Goal: Task Accomplishment & Management: Use online tool/utility

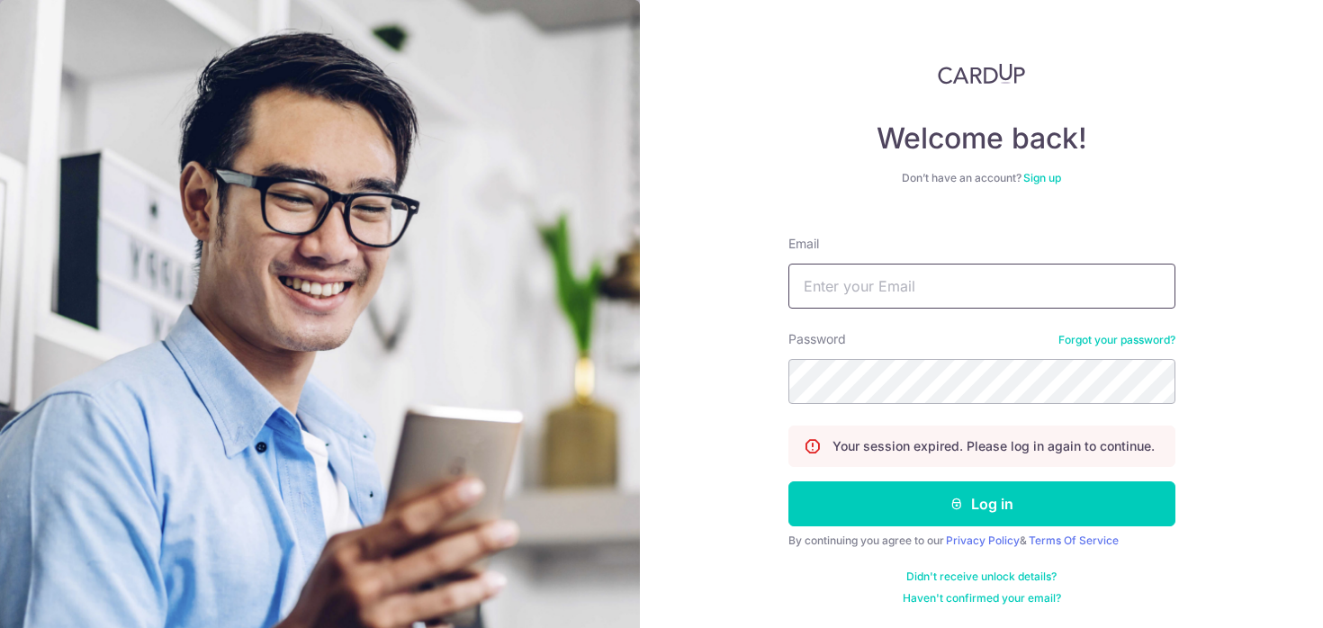
type input "[EMAIL_ADDRESS][DOMAIN_NAME]"
click at [911, 529] on form "Email [EMAIL_ADDRESS][DOMAIN_NAME] Password Forgot your password? Your session …" at bounding box center [981, 413] width 387 height 384
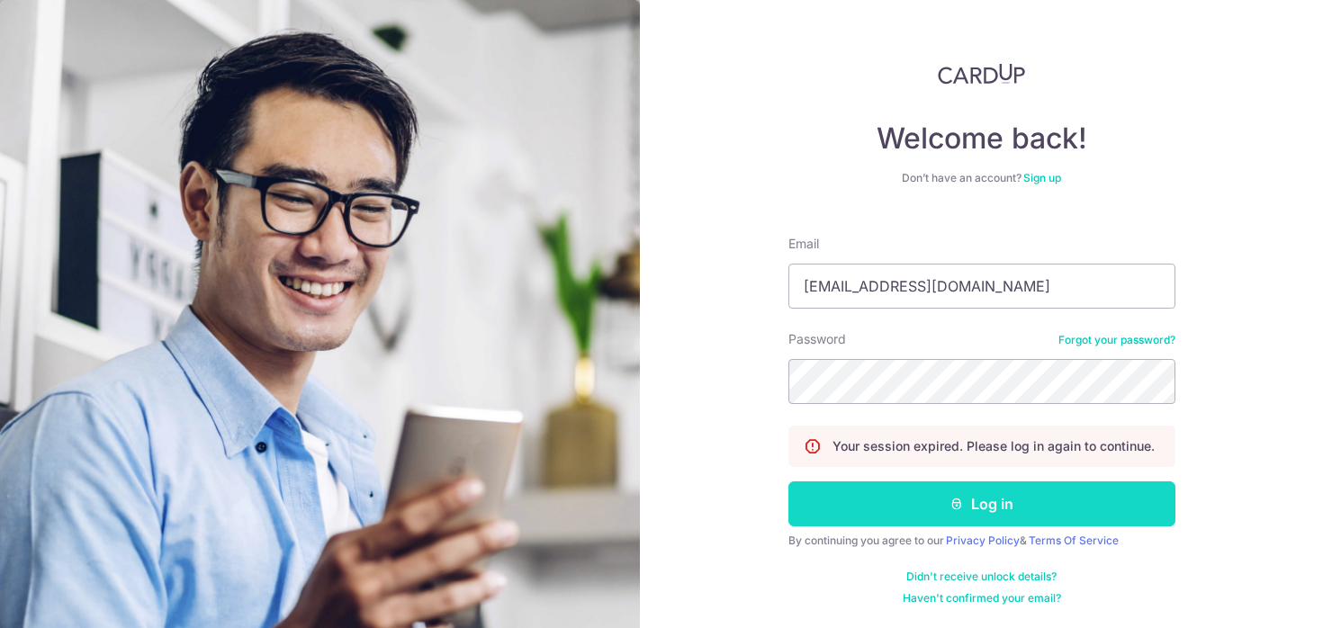
click at [897, 505] on button "Log in" at bounding box center [981, 503] width 387 height 45
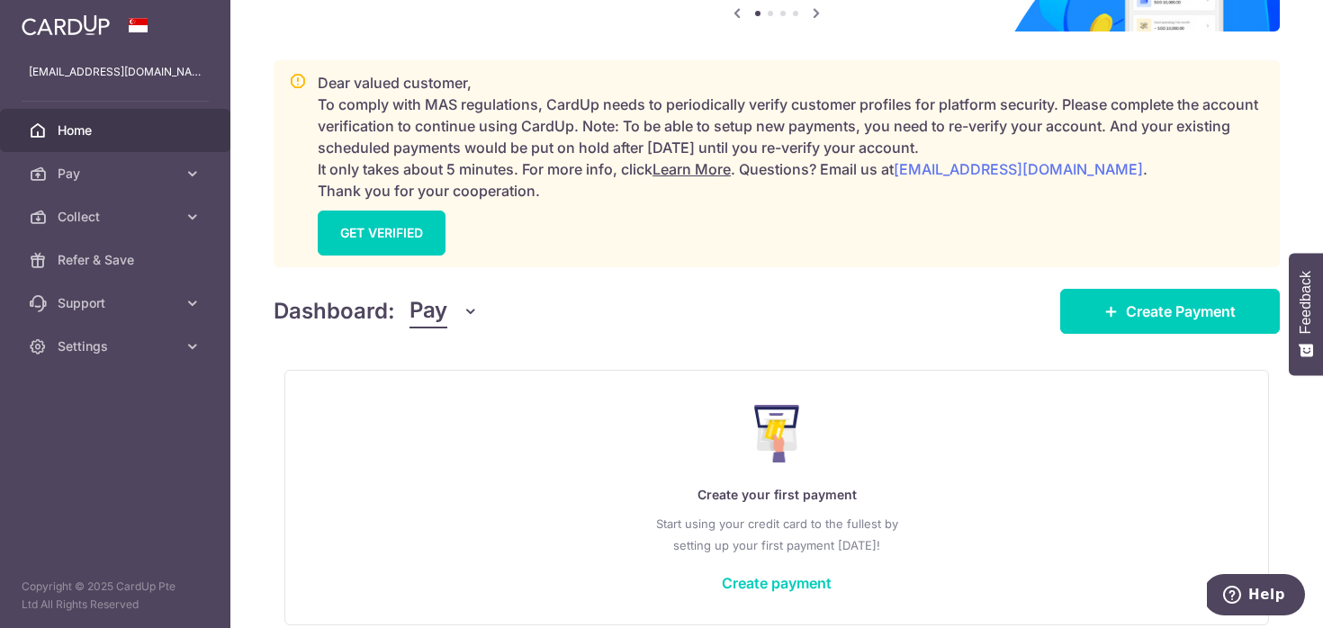
scroll to position [281, 0]
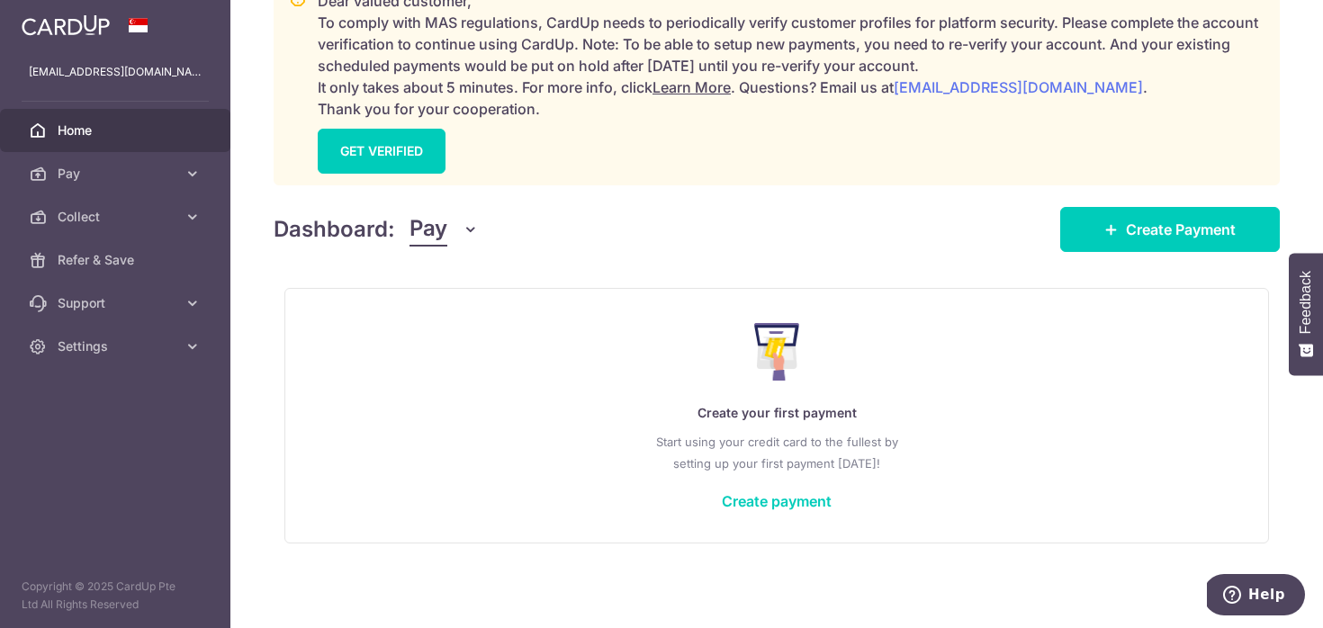
click at [471, 219] on button "Pay" at bounding box center [443, 229] width 69 height 34
click at [454, 310] on link "Collect" at bounding box center [503, 322] width 187 height 43
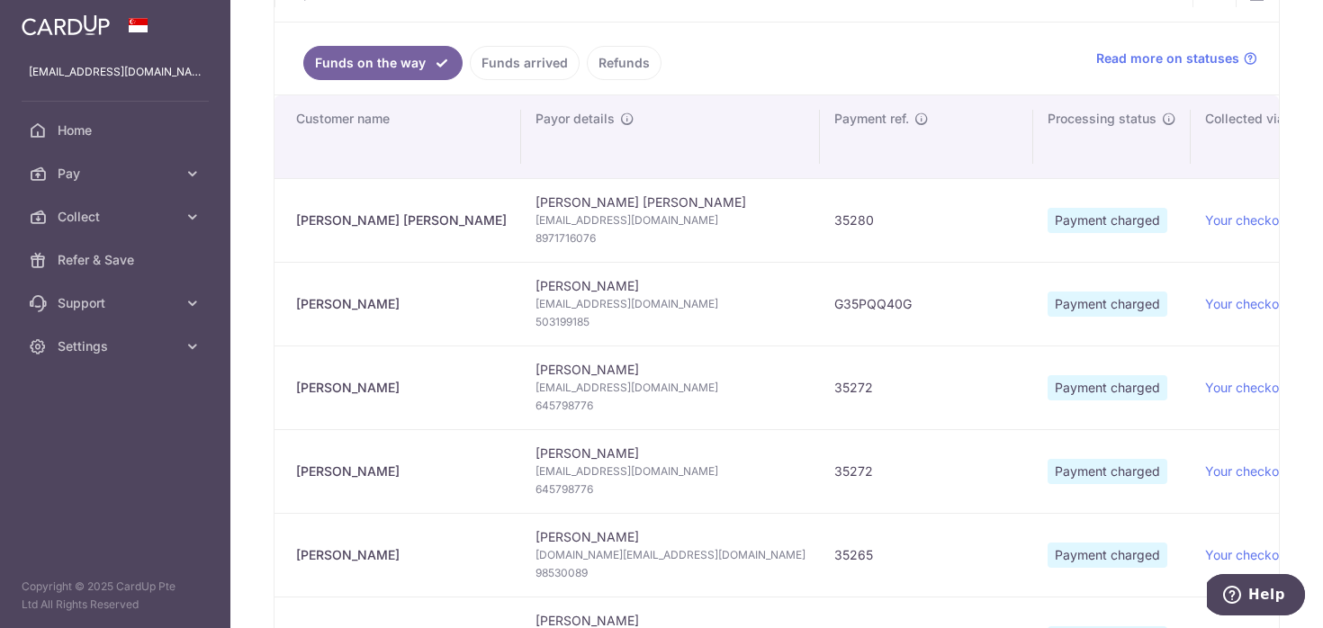
type input "October 2025"
click at [43, 40] on div at bounding box center [115, 25] width 230 height 50
click at [89, 26] on img at bounding box center [66, 25] width 88 height 22
